Goal: Task Accomplishment & Management: Manage account settings

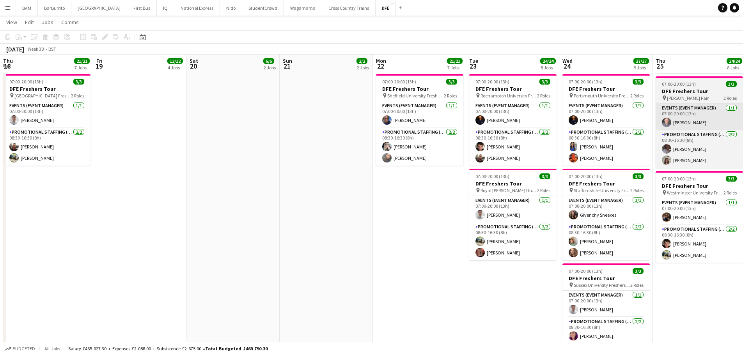
scroll to position [0, 268]
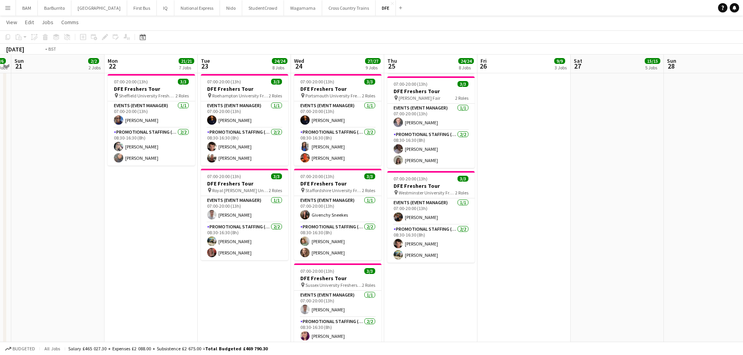
drag, startPoint x: 254, startPoint y: 123, endPoint x: 293, endPoint y: 119, distance: 39.6
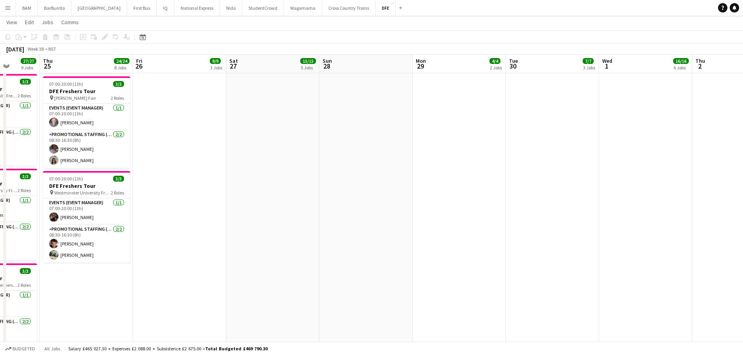
drag, startPoint x: 506, startPoint y: 149, endPoint x: 196, endPoint y: 142, distance: 310.4
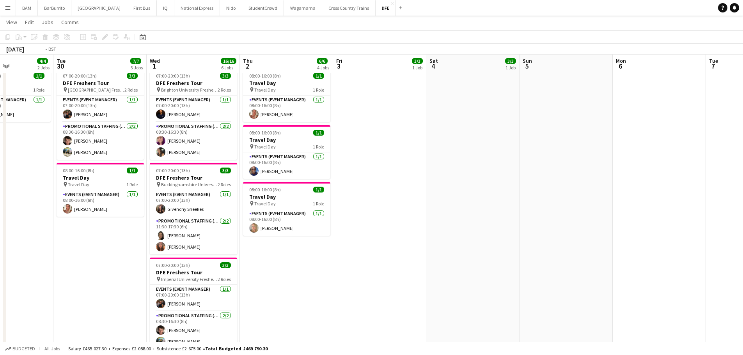
scroll to position [0, 163]
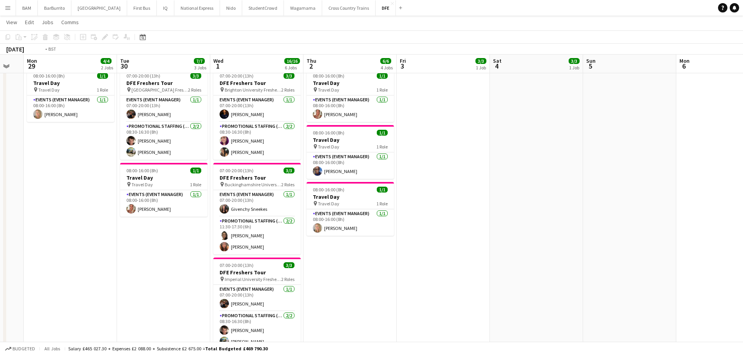
drag, startPoint x: 352, startPoint y: 172, endPoint x: 492, endPoint y: 179, distance: 139.7
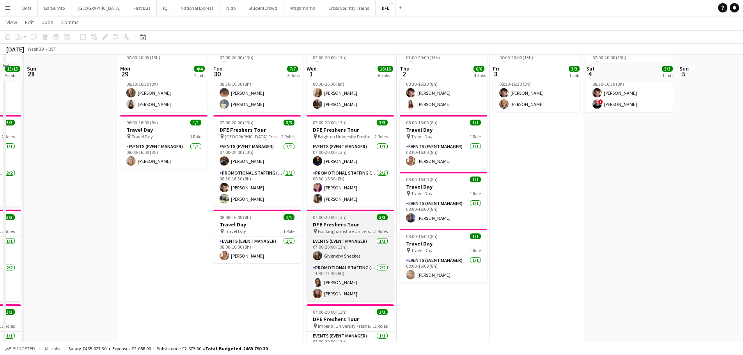
scroll to position [0, 0]
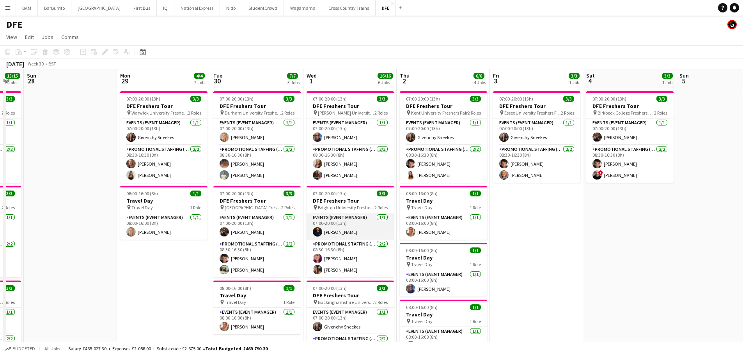
click at [369, 227] on app-card-role "Events (Event Manager) [DATE] 07:00-20:00 (13h) [PERSON_NAME]" at bounding box center [349, 226] width 87 height 27
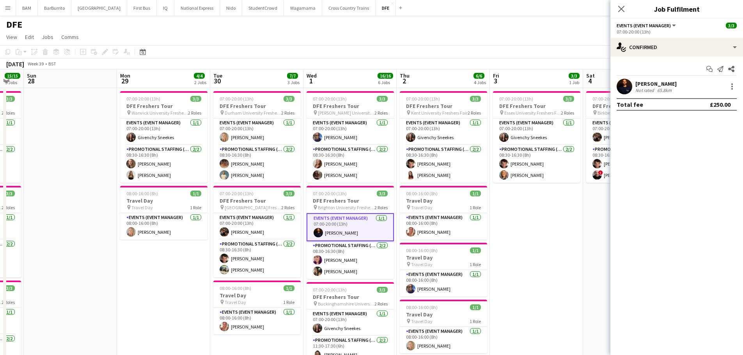
click at [338, 40] on app-page-menu "View Day view expanded Day view collapsed Month view Date picker Jump to [DATE]…" at bounding box center [371, 37] width 743 height 15
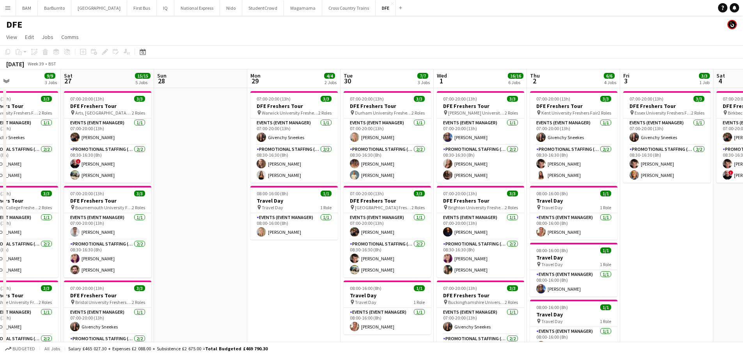
drag, startPoint x: 313, startPoint y: 84, endPoint x: 408, endPoint y: 104, distance: 96.9
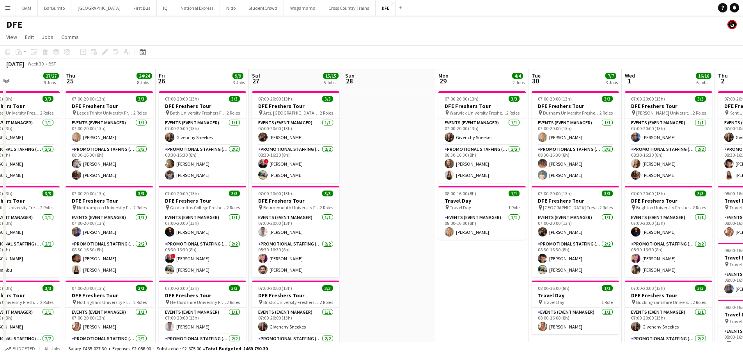
drag, startPoint x: 228, startPoint y: 111, endPoint x: 373, endPoint y: 125, distance: 146.1
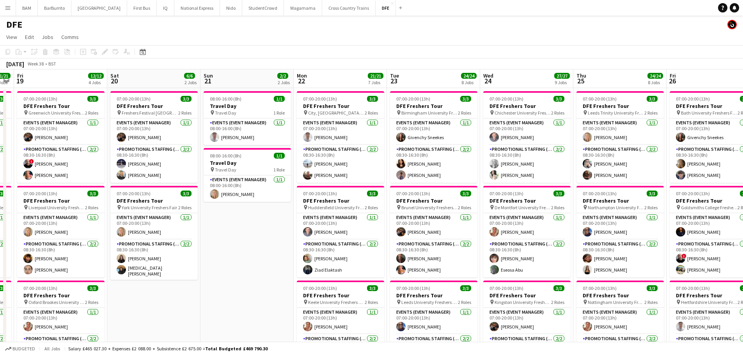
drag, startPoint x: 346, startPoint y: 124, endPoint x: 459, endPoint y: 120, distance: 113.1
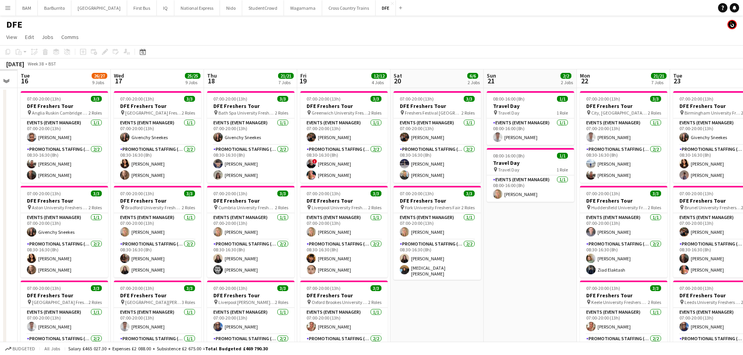
drag, startPoint x: 498, startPoint y: 154, endPoint x: 509, endPoint y: 154, distance: 10.9
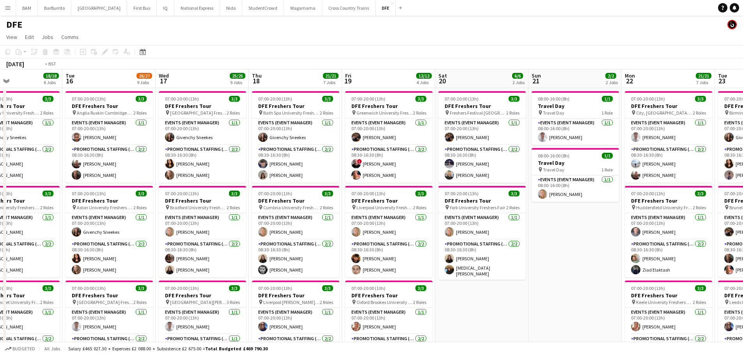
scroll to position [0, 246]
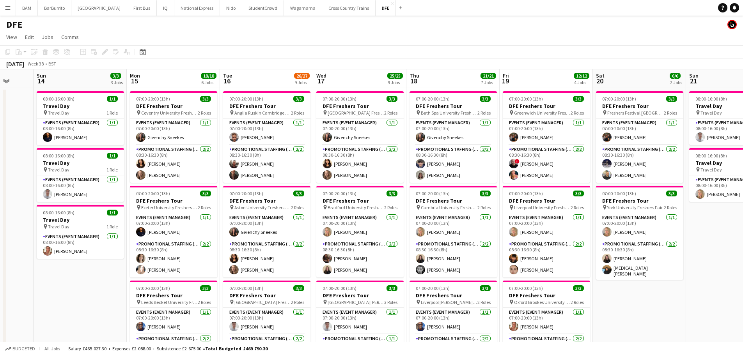
drag, startPoint x: 307, startPoint y: 154, endPoint x: 481, endPoint y: 151, distance: 174.3
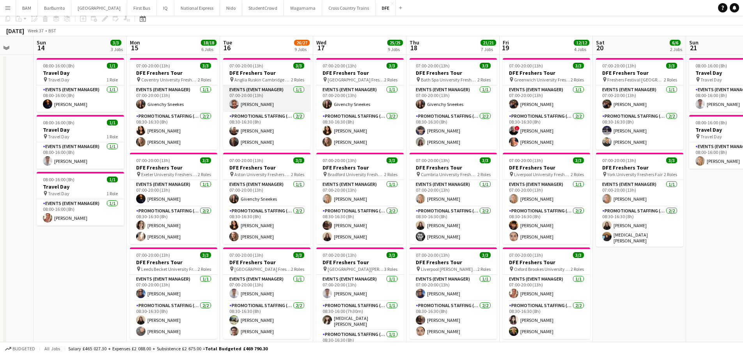
scroll to position [0, 0]
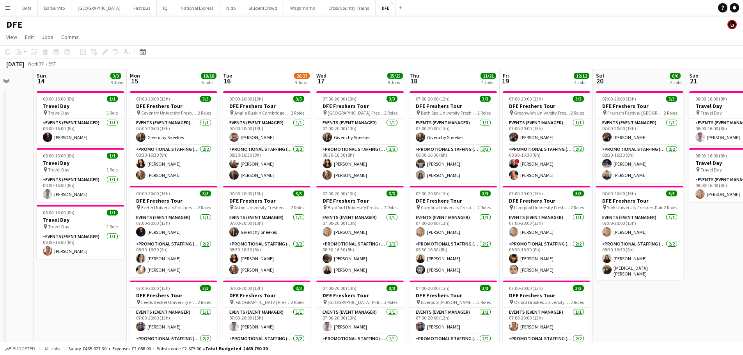
drag, startPoint x: 249, startPoint y: 120, endPoint x: 522, endPoint y: 130, distance: 273.4
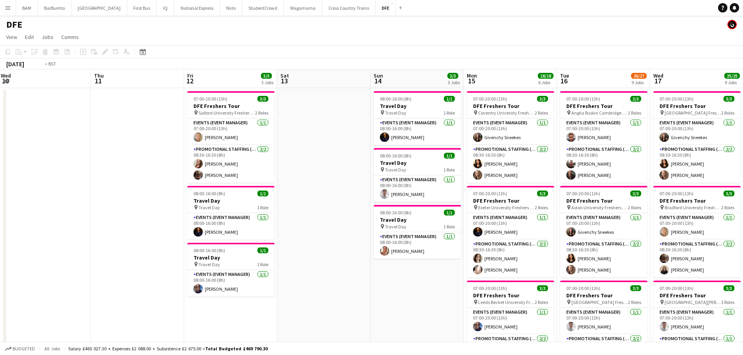
drag, startPoint x: 229, startPoint y: 124, endPoint x: 414, endPoint y: 124, distance: 185.1
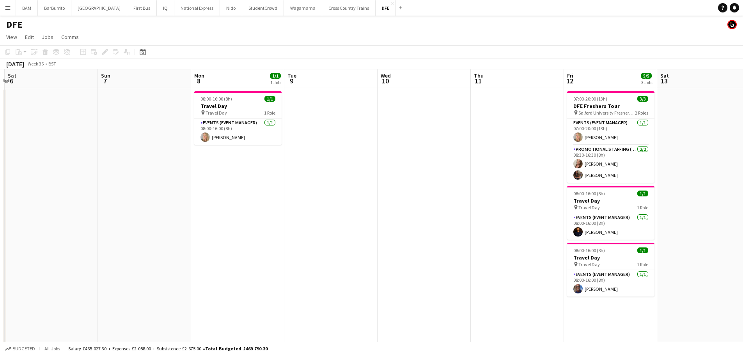
scroll to position [0, 180]
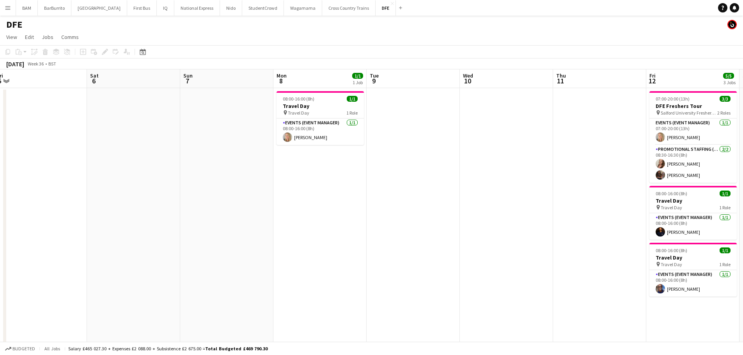
scroll to position [0, 191]
drag, startPoint x: 388, startPoint y: 131, endPoint x: 470, endPoint y: 134, distance: 81.9
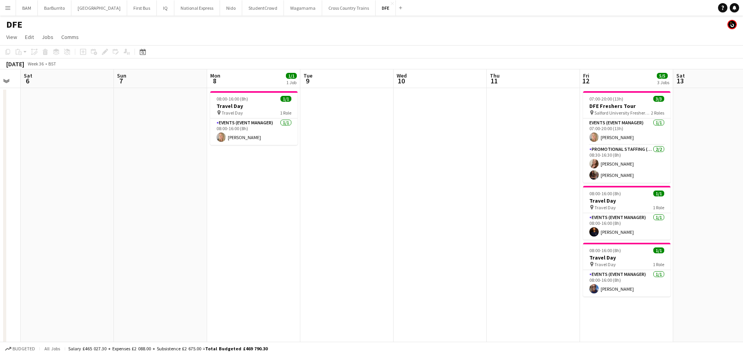
drag, startPoint x: 424, startPoint y: 143, endPoint x: 257, endPoint y: 145, distance: 167.6
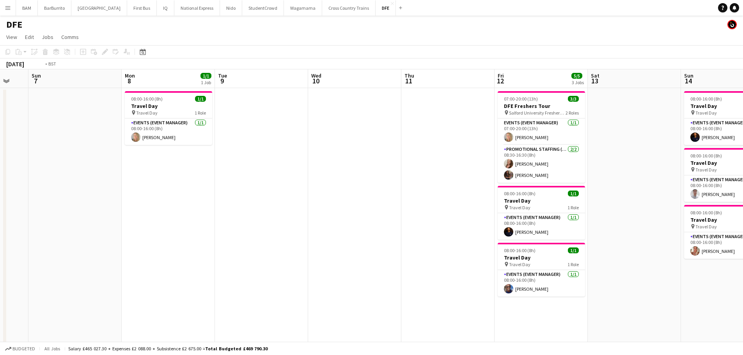
scroll to position [0, 291]
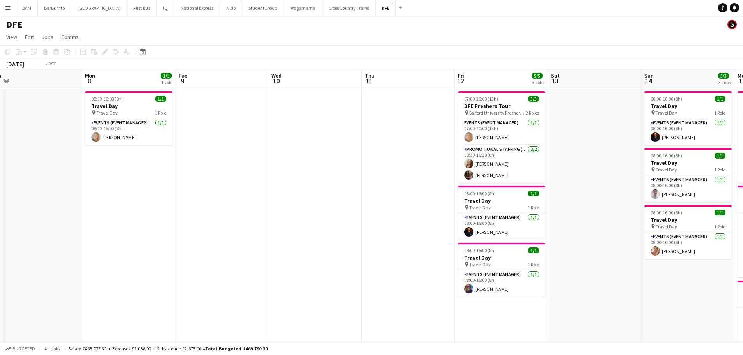
drag, startPoint x: 433, startPoint y: 130, endPoint x: 324, endPoint y: 129, distance: 109.5
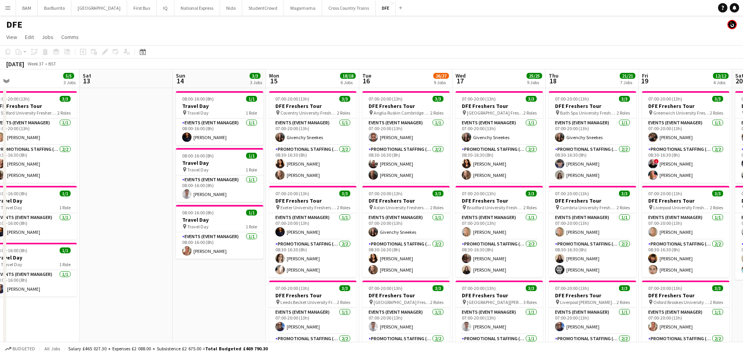
drag, startPoint x: 492, startPoint y: 143, endPoint x: 117, endPoint y: 137, distance: 375.0
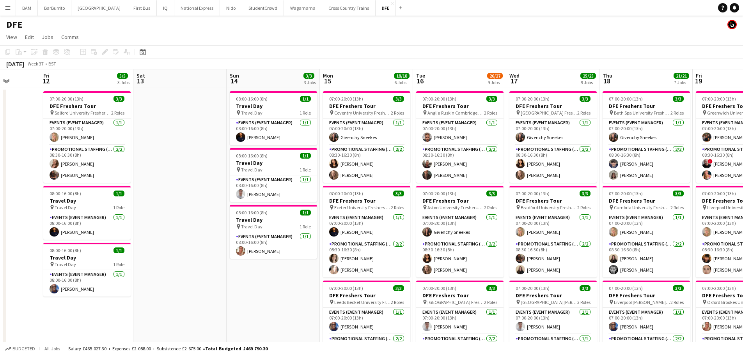
drag, startPoint x: 348, startPoint y: 161, endPoint x: 319, endPoint y: 163, distance: 29.3
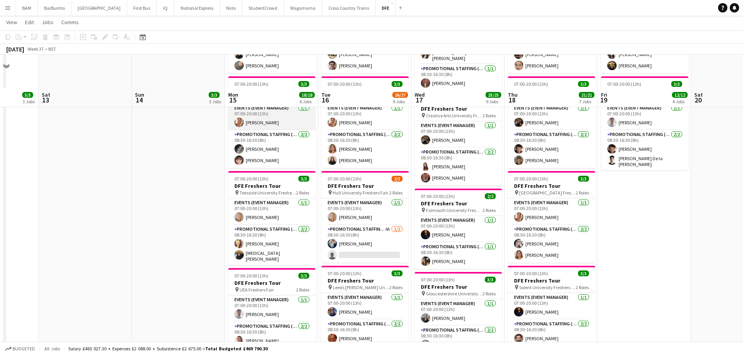
scroll to position [351, 0]
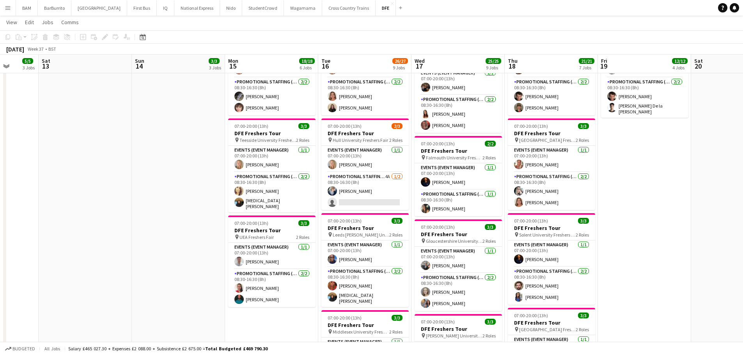
drag, startPoint x: 243, startPoint y: 142, endPoint x: 247, endPoint y: 144, distance: 4.0
click at [242, 142] on app-calendar-viewport "Wed 10 Thu 11 Fri 12 5/5 3 Jobs Sat 13 Sun 14 3/3 3 Jobs Mon 15 18/18 6 Jobs Tu…" at bounding box center [371, 199] width 743 height 1038
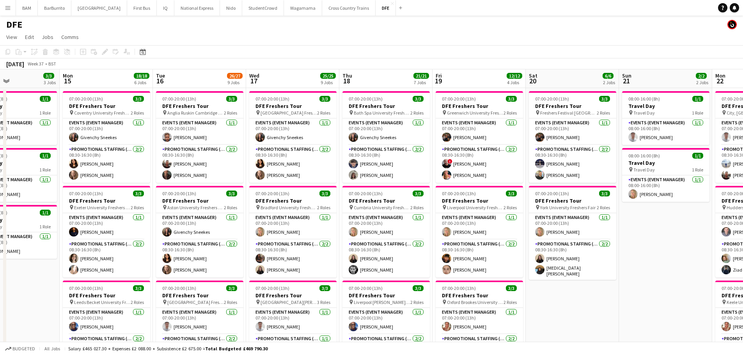
scroll to position [0, 200]
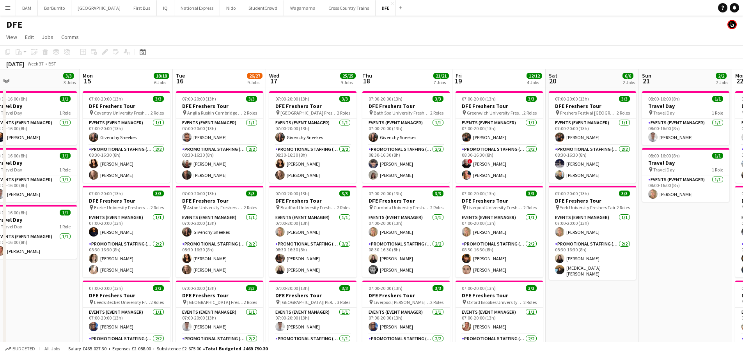
drag, startPoint x: 304, startPoint y: 181, endPoint x: 324, endPoint y: 181, distance: 19.9
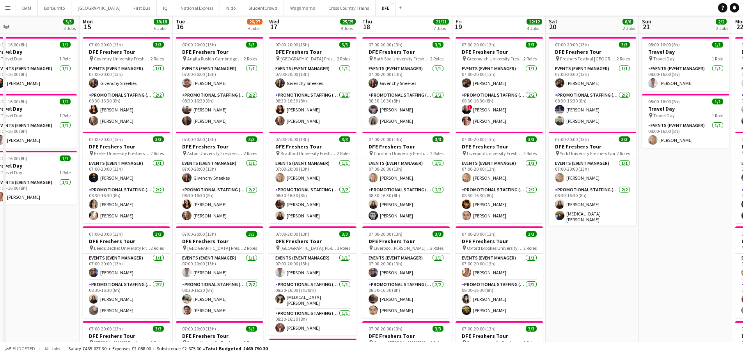
scroll to position [0, 0]
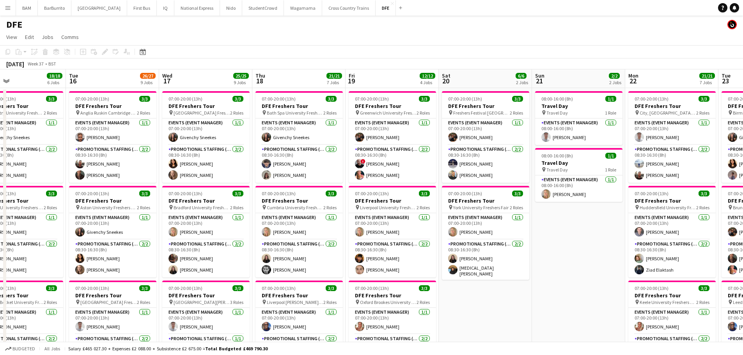
drag, startPoint x: 428, startPoint y: 181, endPoint x: 322, endPoint y: 183, distance: 106.0
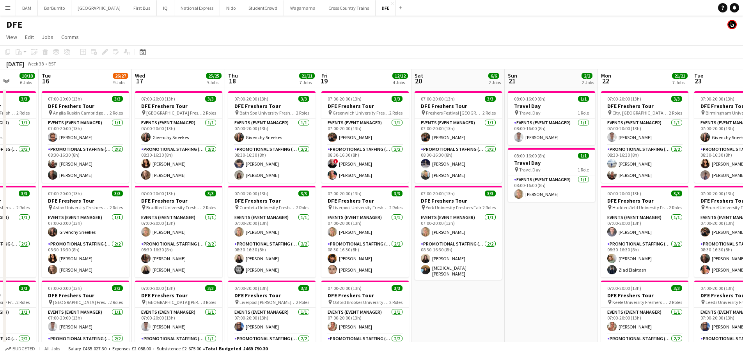
scroll to position [0, 244]
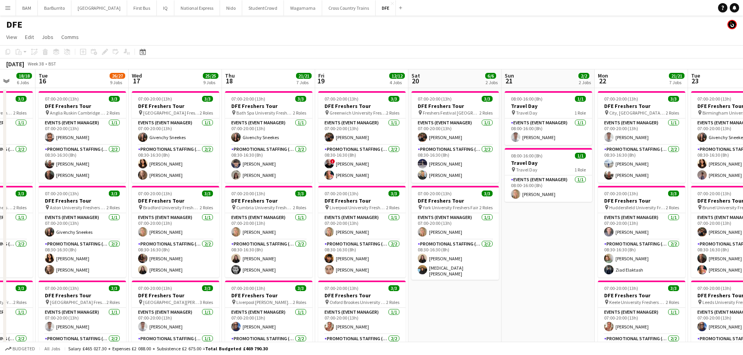
drag, startPoint x: 320, startPoint y: 175, endPoint x: 309, endPoint y: 173, distance: 11.8
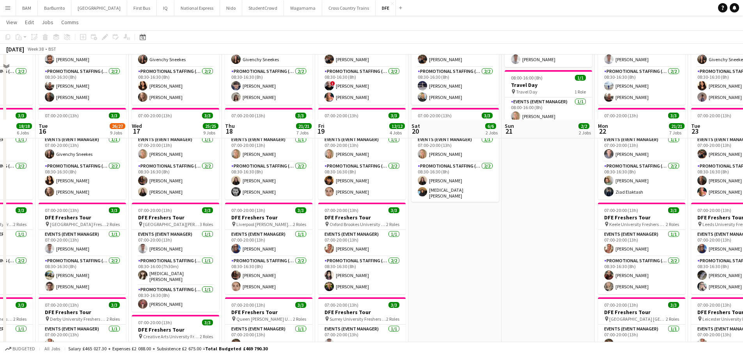
scroll to position [0, 0]
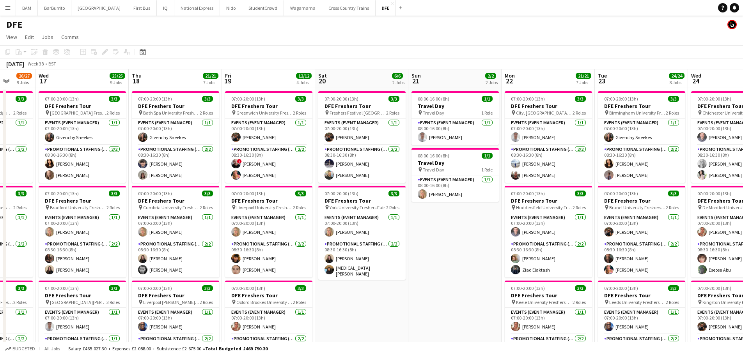
drag, startPoint x: 327, startPoint y: 85, endPoint x: 143, endPoint y: 79, distance: 184.1
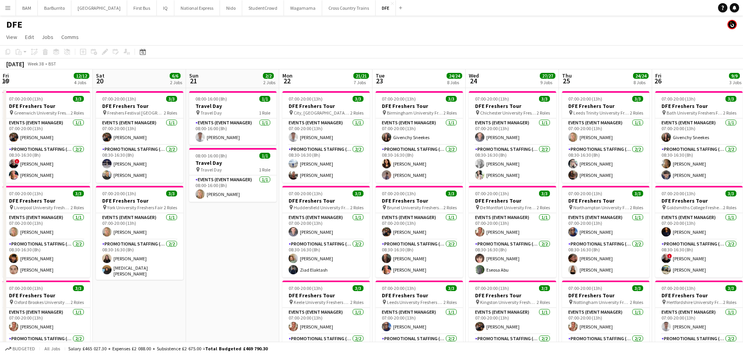
drag, startPoint x: 354, startPoint y: 120, endPoint x: 240, endPoint y: 114, distance: 113.2
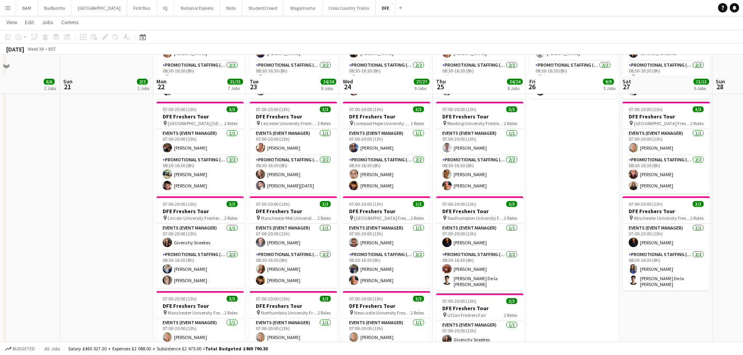
scroll to position [390, 0]
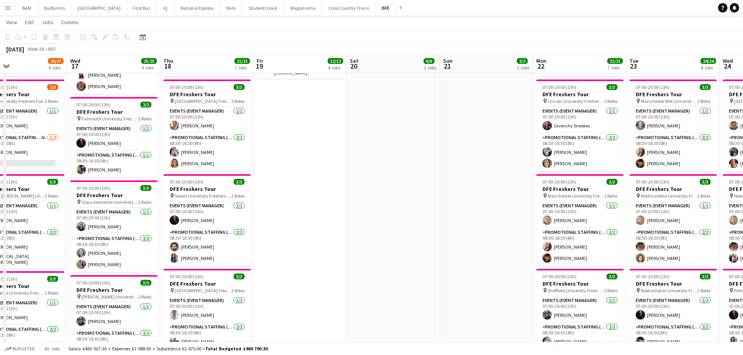
drag, startPoint x: 137, startPoint y: 159, endPoint x: 483, endPoint y: 167, distance: 345.8
click at [511, 166] on app-calendar-viewport "Sun 14 3/3 3 Jobs Mon 15 18/18 6 Jobs Tue 16 26/27 9 Jobs Wed 17 25/25 9 Jobs T…" at bounding box center [371, 160] width 743 height 1038
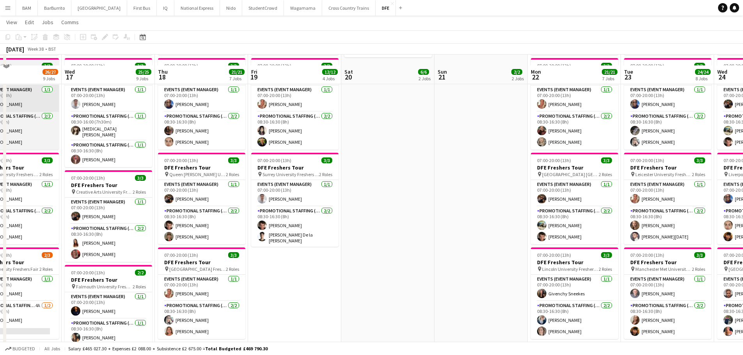
scroll to position [234, 0]
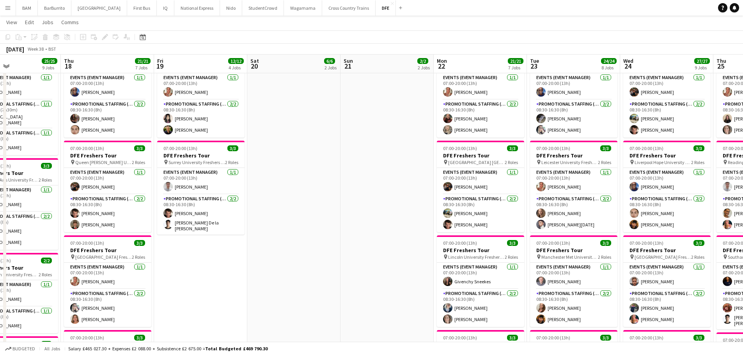
drag, startPoint x: 435, startPoint y: 177, endPoint x: 316, endPoint y: 173, distance: 119.0
click at [316, 173] on app-calendar-viewport "Sun 14 3/3 3 Jobs Mon 15 18/18 6 Jobs Tue 16 26/27 9 Jobs Wed 17 25/25 9 Jobs T…" at bounding box center [371, 316] width 743 height 1038
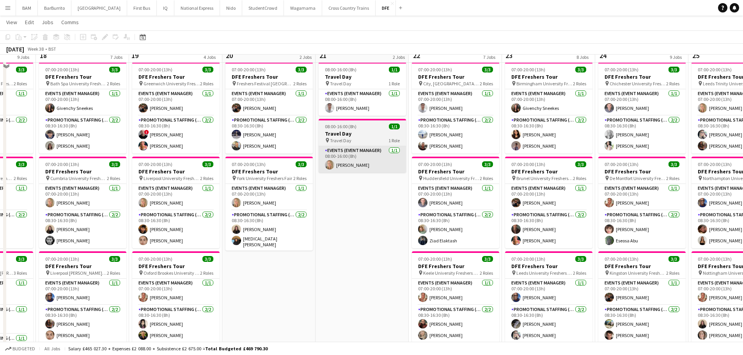
scroll to position [0, 0]
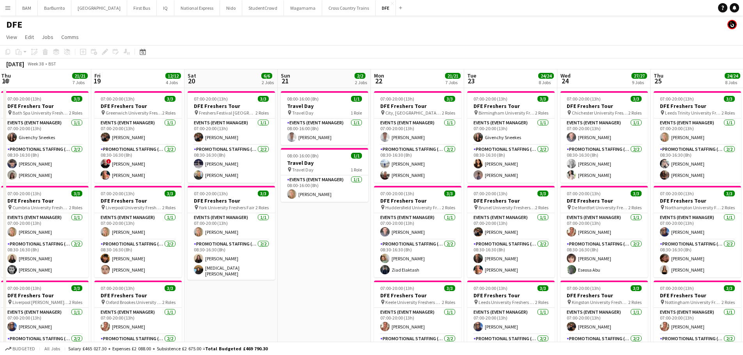
drag, startPoint x: 344, startPoint y: 225, endPoint x: 305, endPoint y: 226, distance: 38.6
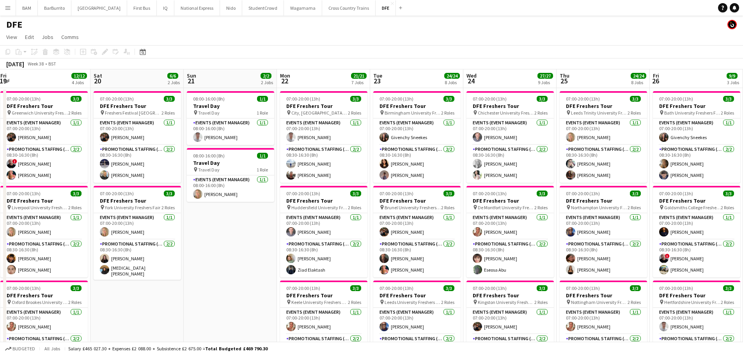
scroll to position [0, 304]
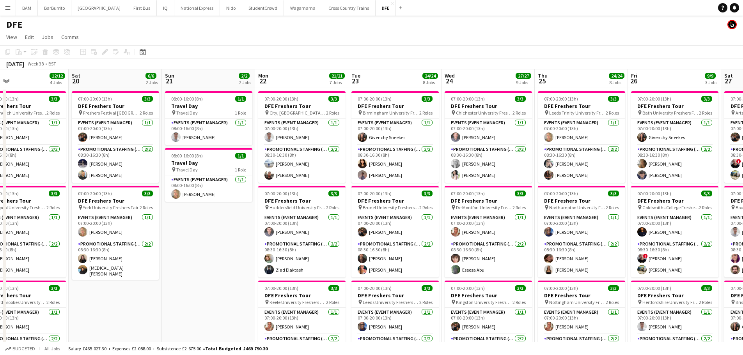
drag, startPoint x: 340, startPoint y: 216, endPoint x: 225, endPoint y: 214, distance: 114.6
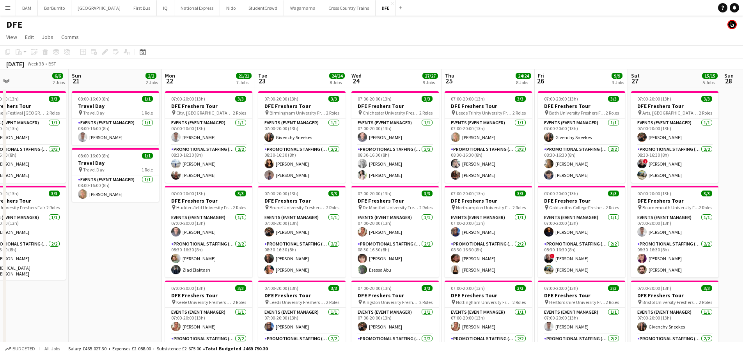
scroll to position [0, 231]
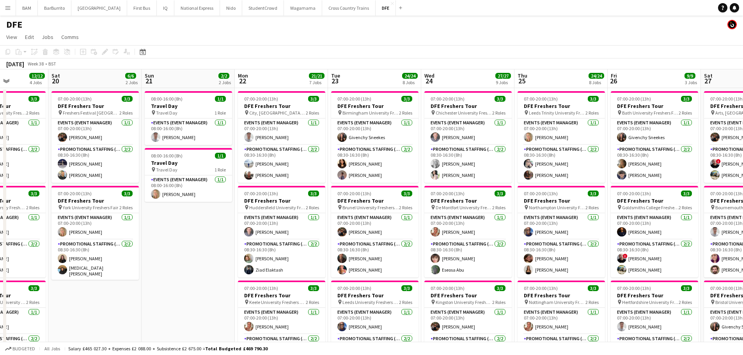
drag, startPoint x: 137, startPoint y: 222, endPoint x: 130, endPoint y: 221, distance: 6.7
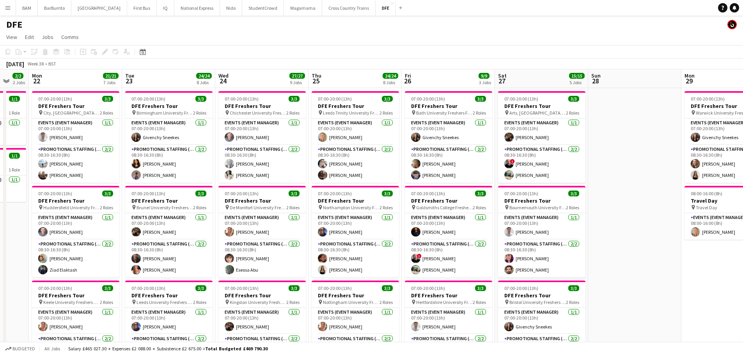
scroll to position [0, 251]
drag, startPoint x: 256, startPoint y: 147, endPoint x: 170, endPoint y: 143, distance: 85.8
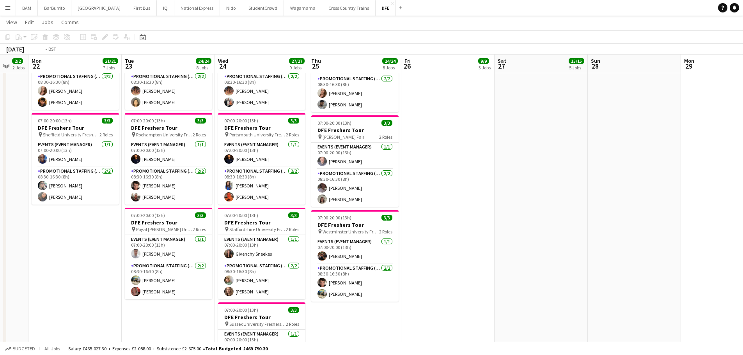
scroll to position [0, 296]
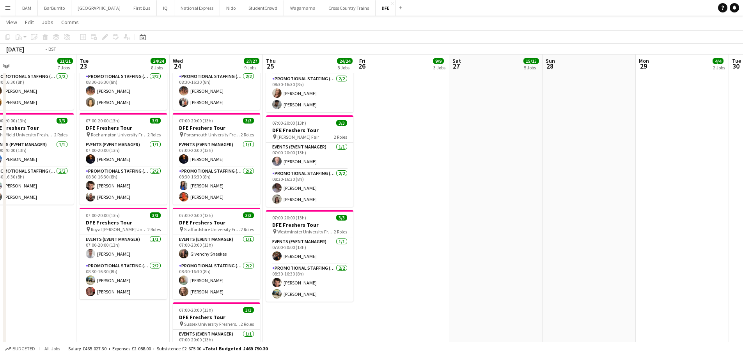
drag, startPoint x: 481, startPoint y: 163, endPoint x: 476, endPoint y: 163, distance: 5.1
click at [476, 163] on app-calendar-viewport "Fri 19 12/12 4 Jobs Sat 20 6/6 2 Jobs Sun 21 2/2 2 Jobs Mon 22 21/21 7 Jobs Tue…" at bounding box center [371, 4] width 743 height 1038
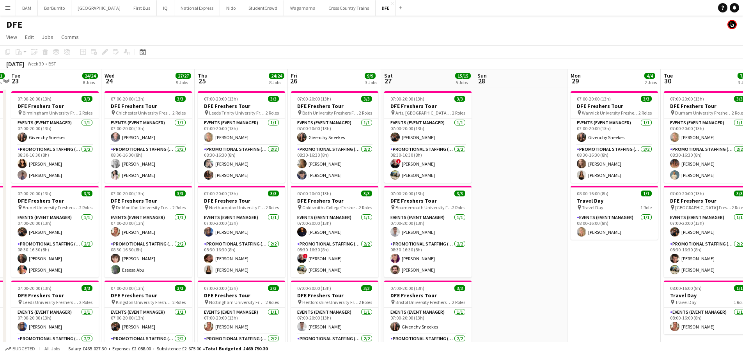
scroll to position [0, 276]
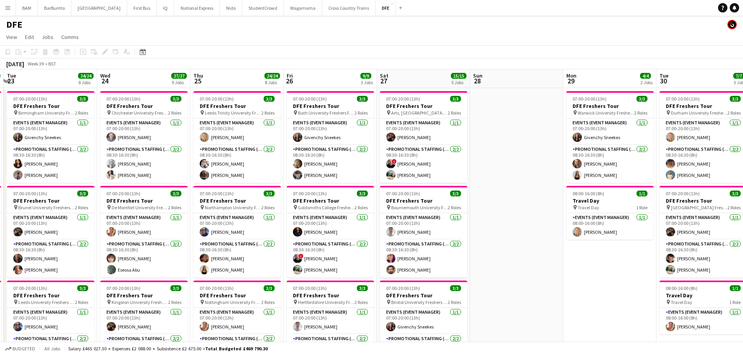
drag, startPoint x: 283, startPoint y: 178, endPoint x: 218, endPoint y: 175, distance: 65.5
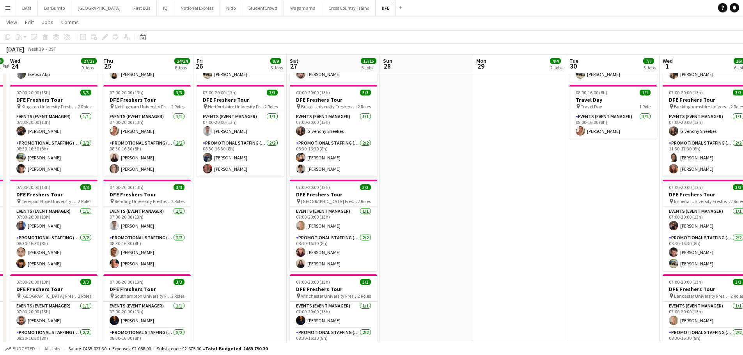
scroll to position [0, 282]
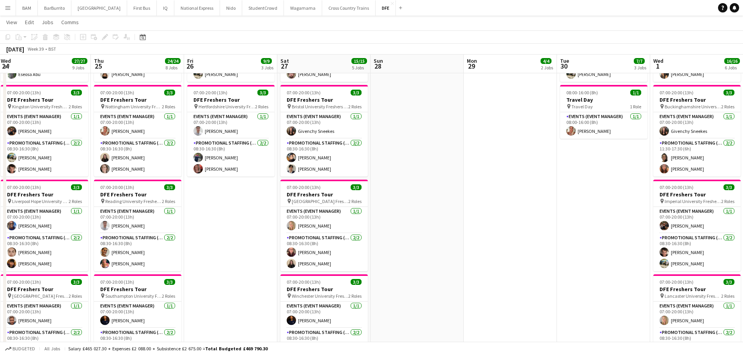
drag, startPoint x: 294, startPoint y: 230, endPoint x: 232, endPoint y: 227, distance: 62.4
click at [232, 227] on app-calendar-viewport "Sun 21 2/2 2 Jobs Mon 22 21/21 7 Jobs Tue 23 24/24 8 Jobs Wed 24 27/27 9 Jobs T…" at bounding box center [371, 355] width 743 height 1038
drag, startPoint x: 470, startPoint y: 193, endPoint x: 377, endPoint y: 191, distance: 92.8
click at [377, 191] on app-calendar-viewport "Sun 21 2/2 2 Jobs Mon 22 21/21 7 Jobs Tue 23 24/24 8 Jobs Wed 24 27/27 9 Jobs T…" at bounding box center [371, 355] width 743 height 1038
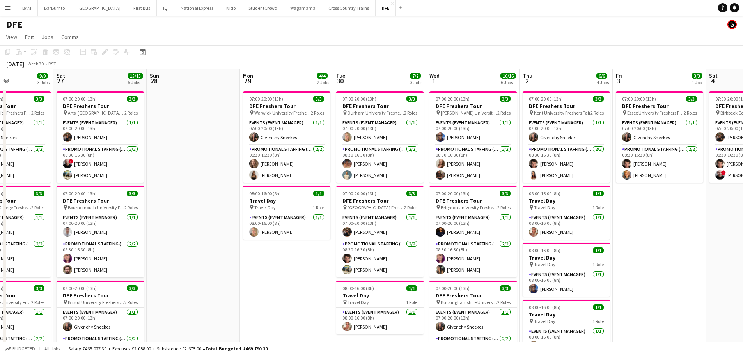
scroll to position [0, 241]
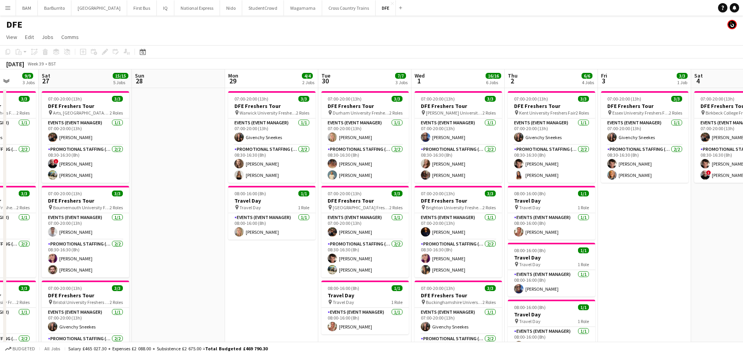
drag, startPoint x: 304, startPoint y: 196, endPoint x: 65, endPoint y: 194, distance: 239.0
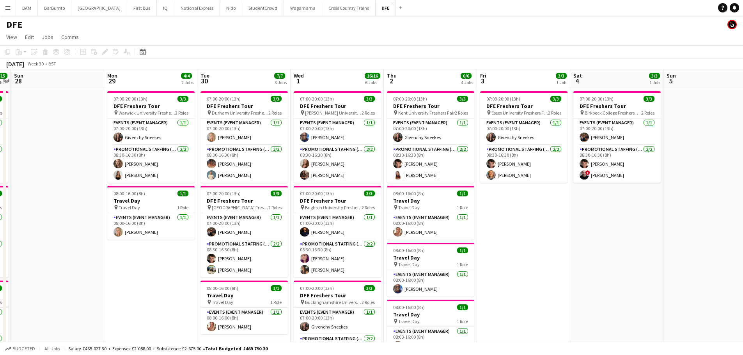
scroll to position [0, 271]
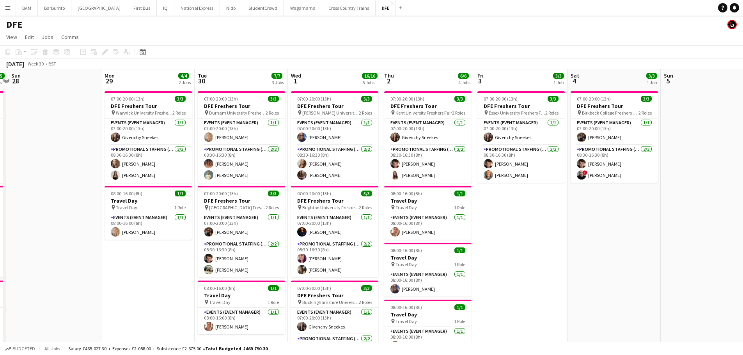
drag, startPoint x: 341, startPoint y: 210, endPoint x: 311, endPoint y: 210, distance: 30.4
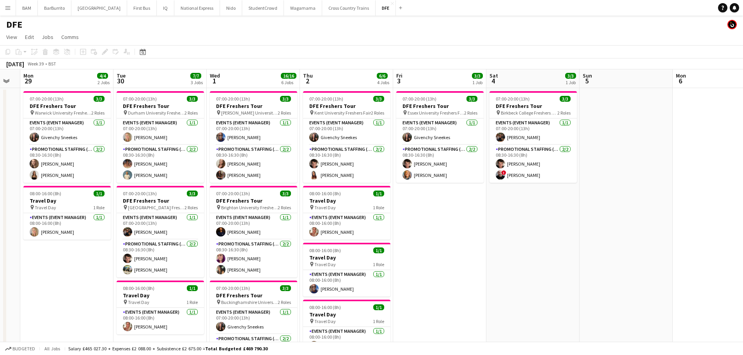
scroll to position [0, 260]
drag, startPoint x: 417, startPoint y: 192, endPoint x: 338, endPoint y: 190, distance: 79.5
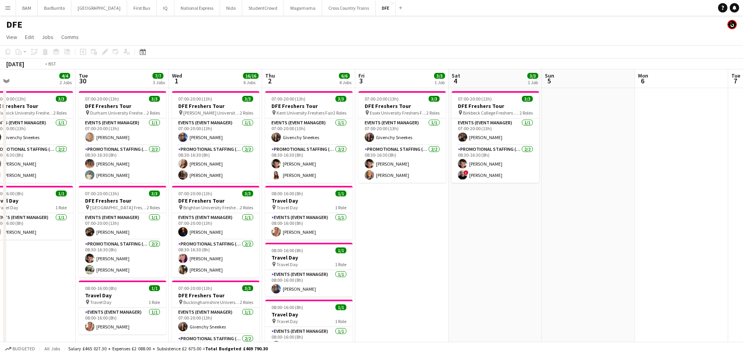
drag, startPoint x: 294, startPoint y: 166, endPoint x: 252, endPoint y: 165, distance: 41.3
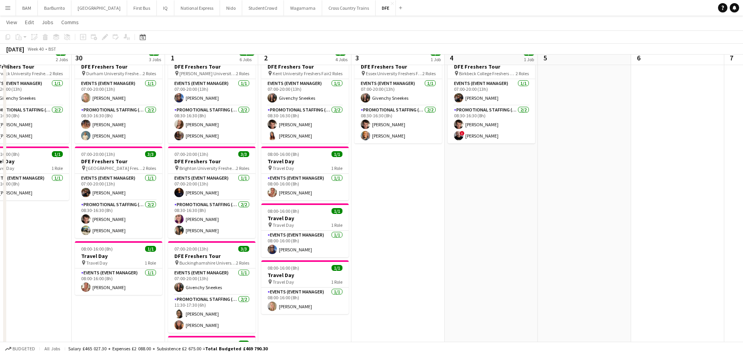
scroll to position [39, 0]
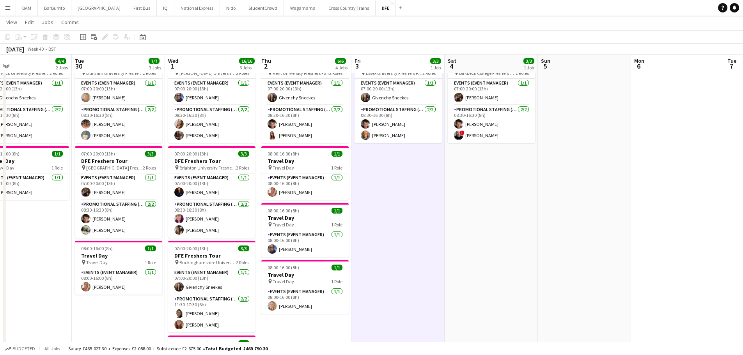
click at [368, 33] on app-toolbar "Copy Paste Paste Ctrl+V Paste with crew Ctrl+Shift+V Paste linked Job [GEOGRAPH…" at bounding box center [371, 36] width 743 height 13
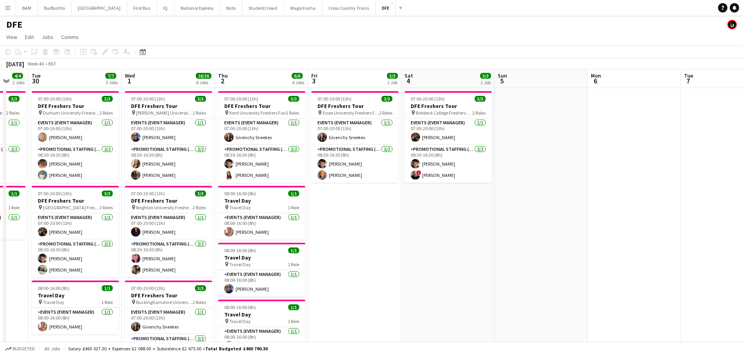
scroll to position [0, 303]
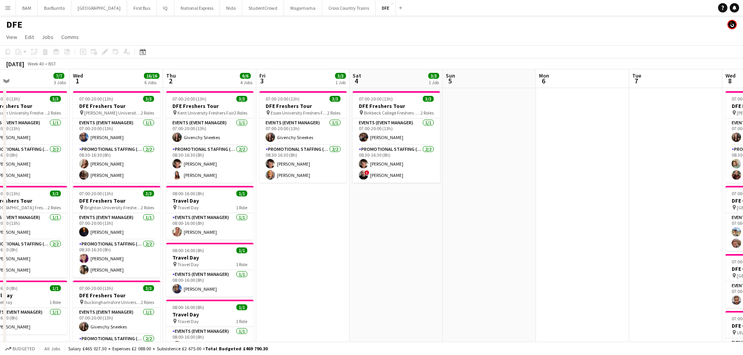
drag, startPoint x: 506, startPoint y: 189, endPoint x: 484, endPoint y: 188, distance: 21.5
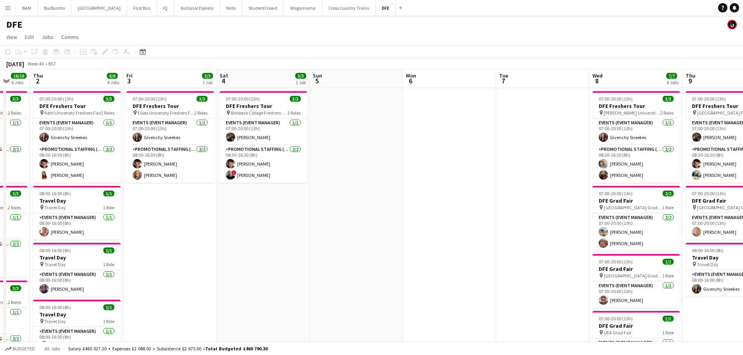
scroll to position [0, 265]
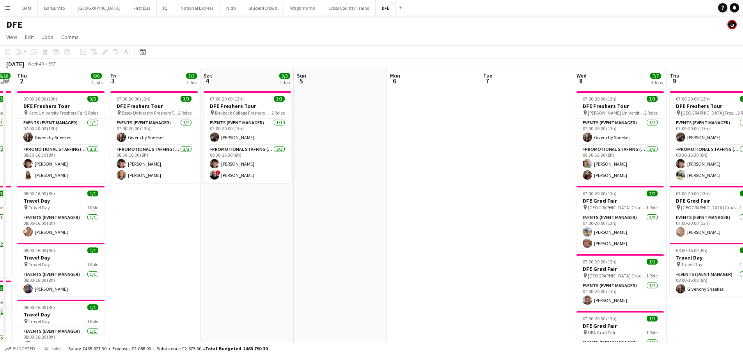
drag, startPoint x: 444, startPoint y: 184, endPoint x: 318, endPoint y: 180, distance: 126.3
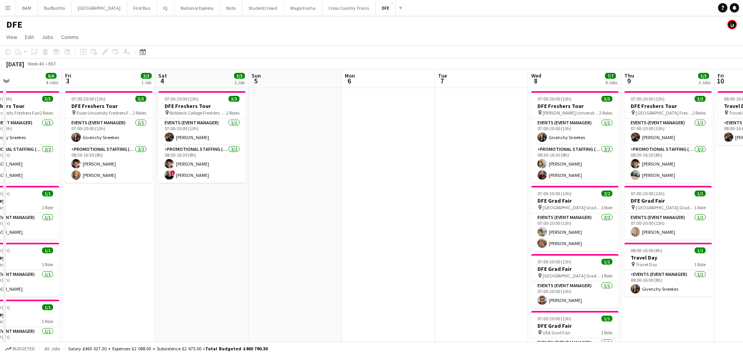
drag, startPoint x: 413, startPoint y: 156, endPoint x: 137, endPoint y: 150, distance: 275.6
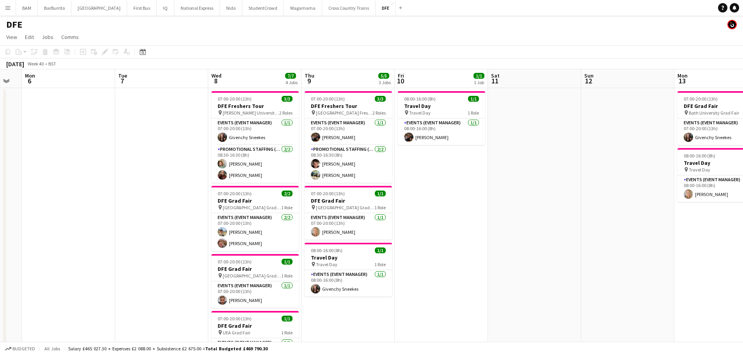
scroll to position [0, 240]
